Goal: Book appointment/travel/reservation

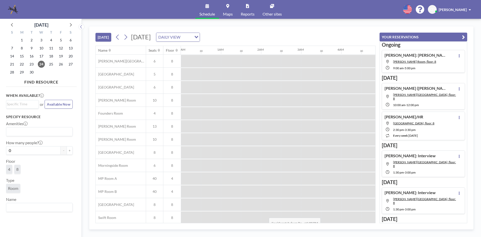
scroll to position [17, 581]
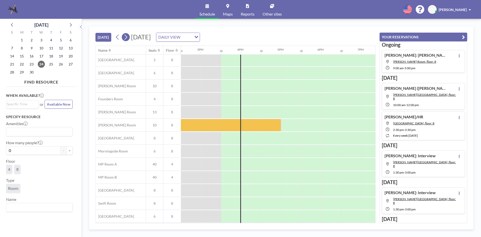
click at [127, 36] on icon at bounding box center [125, 37] width 5 height 8
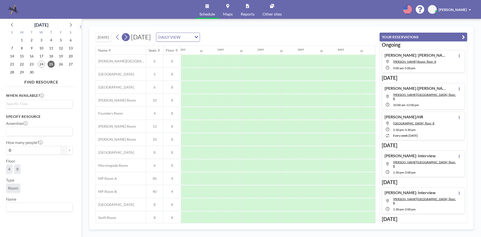
scroll to position [0, 321]
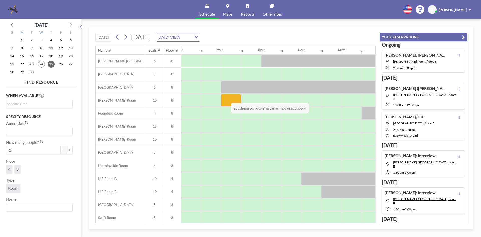
click at [227, 99] on div at bounding box center [231, 100] width 20 height 13
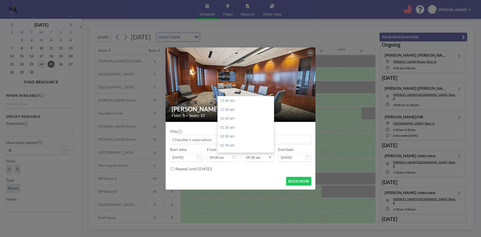
scroll to position [169, 0]
click at [262, 157] on input "09:30 am" at bounding box center [258, 157] width 31 height 9
click at [266, 155] on input "09:30 am" at bounding box center [258, 157] width 31 height 9
click at [237, 130] on div "02:00 pm" at bounding box center [247, 131] width 59 height 9
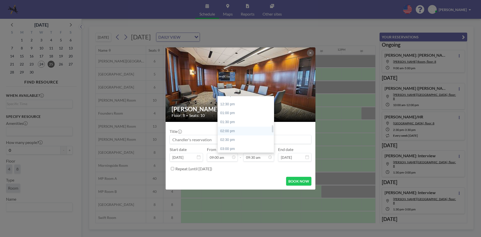
type input "02:00 pm"
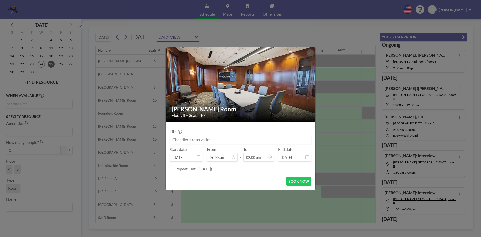
click at [204, 142] on input at bounding box center [240, 139] width 141 height 9
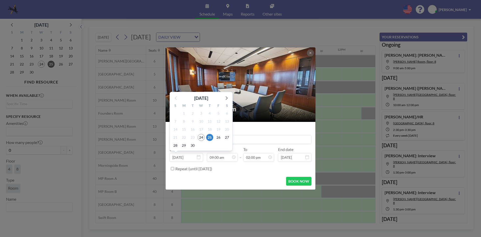
click at [204, 142] on div "1" at bounding box center [201, 145] width 9 height 8
click at [246, 143] on input "Reserved: [PERSON_NAME]:" at bounding box center [240, 139] width 141 height 9
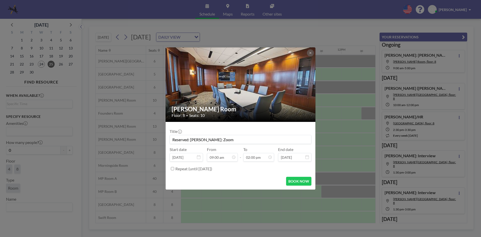
scroll to position [250, 0]
type input "Reserved: [PERSON_NAME]: Zoom"
click at [309, 179] on button "BOOK NOW" at bounding box center [298, 181] width 25 height 9
